Goal: Find specific page/section: Find specific page/section

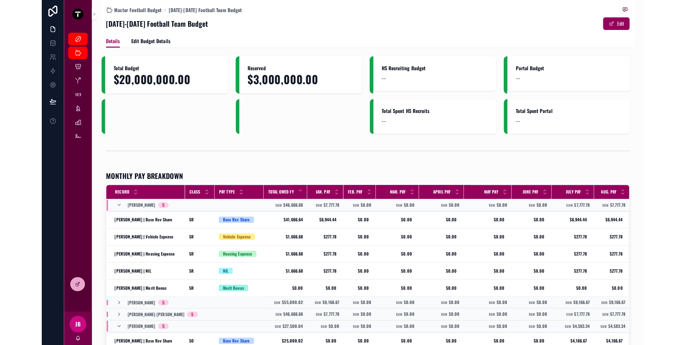
scroll to position [107, 0]
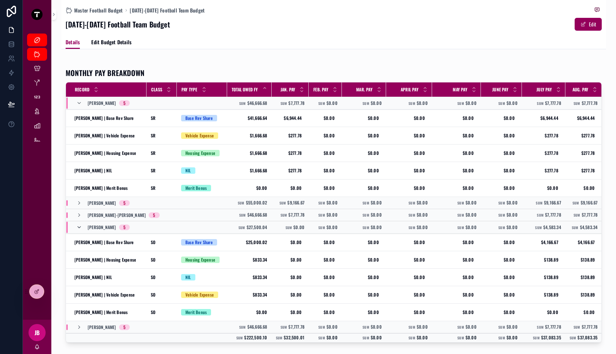
click at [81, 229] on icon "scrollable content" at bounding box center [79, 227] width 6 height 6
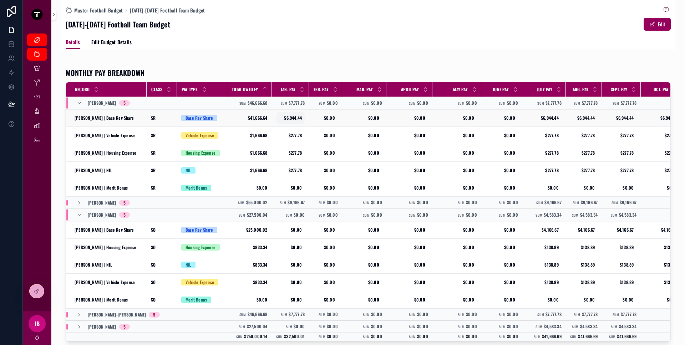
click at [296, 116] on span "$6,944.44" at bounding box center [290, 118] width 23 height 6
click at [302, 126] on input "*********" at bounding box center [314, 128] width 67 height 10
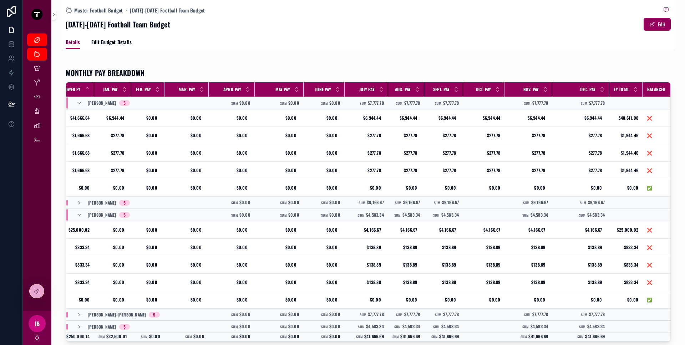
scroll to position [0, 0]
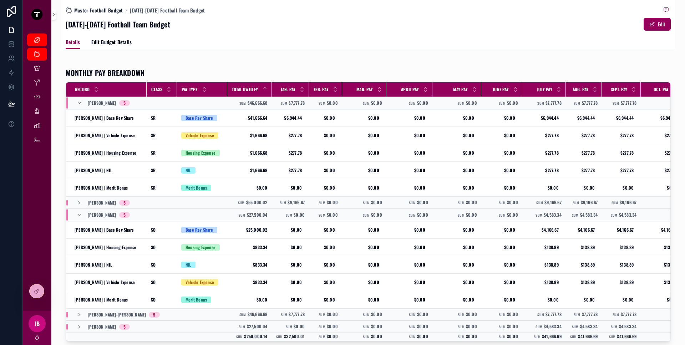
click at [106, 9] on span "Master Football Budget" at bounding box center [98, 10] width 49 height 7
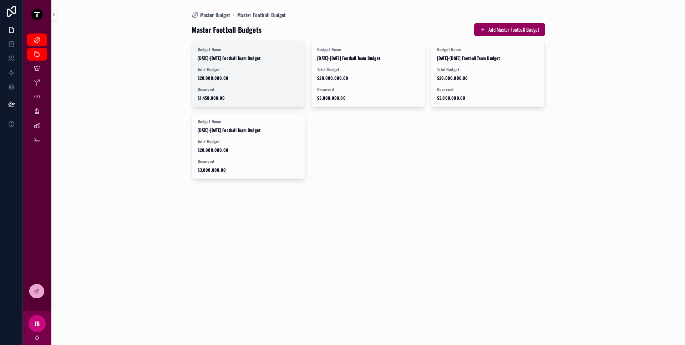
click at [205, 76] on span "$20,000,000.00" at bounding box center [249, 78] width 102 height 6
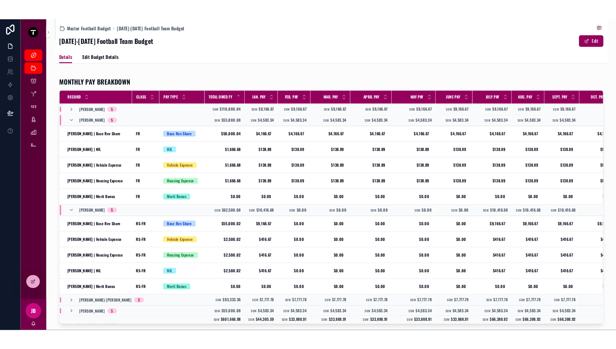
scroll to position [111, 0]
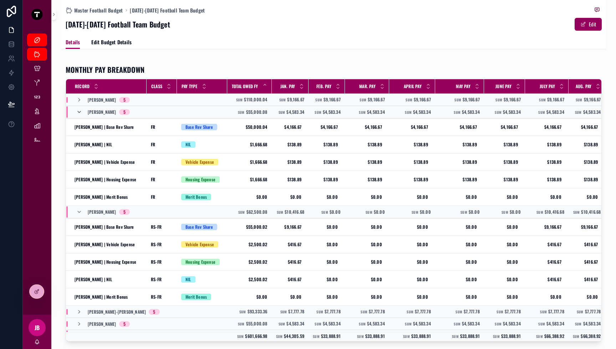
click at [79, 111] on icon "scrollable content" at bounding box center [79, 112] width 6 height 6
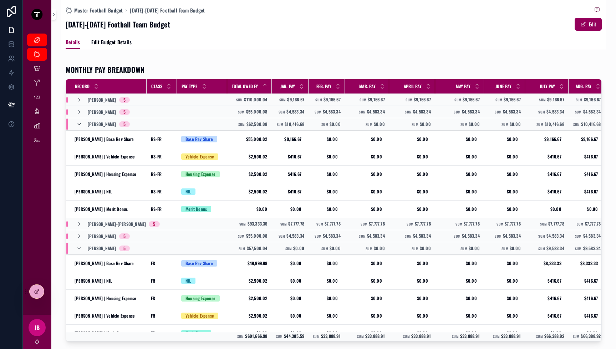
click at [81, 125] on icon "scrollable content" at bounding box center [79, 124] width 6 height 6
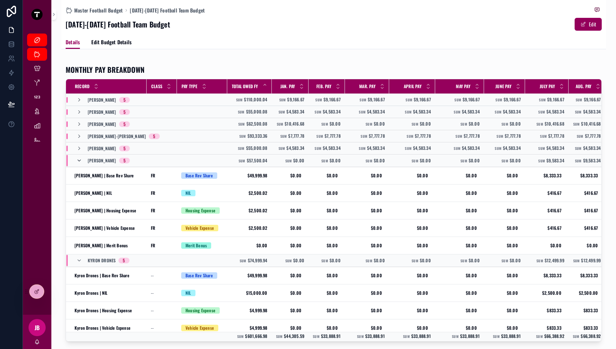
click at [78, 163] on icon "scrollable content" at bounding box center [79, 161] width 6 height 6
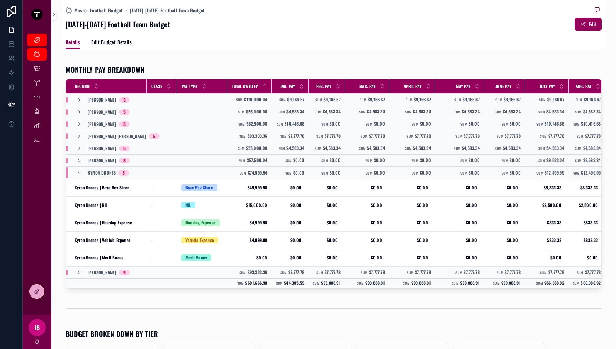
click at [81, 174] on icon "scrollable content" at bounding box center [79, 173] width 6 height 6
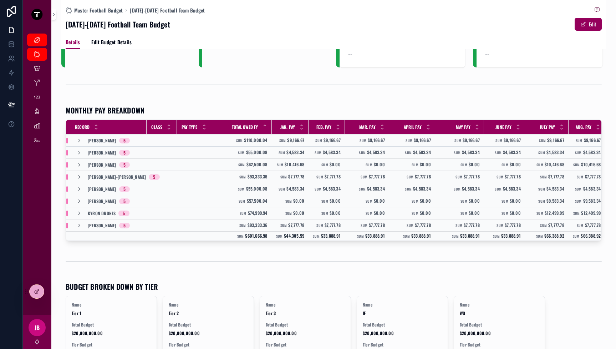
scroll to position [72, 0]
